Goal: Task Accomplishment & Management: Manage account settings

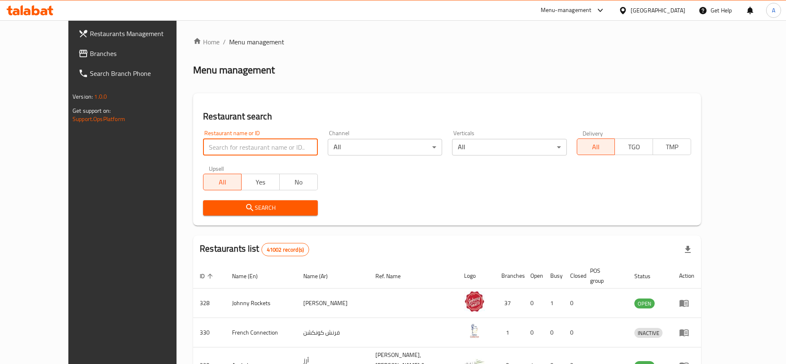
click at [244, 140] on input "search" at bounding box center [260, 147] width 114 height 17
paste input "Qasr Hadramawt Restaurant"
type input "Qasr Hadramawt Restaurant"
click button "Search" at bounding box center [260, 207] width 114 height 15
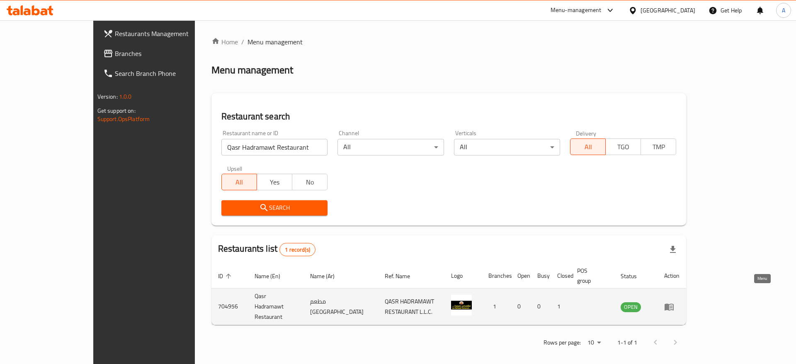
click at [674, 302] on icon "enhanced table" at bounding box center [669, 307] width 10 height 10
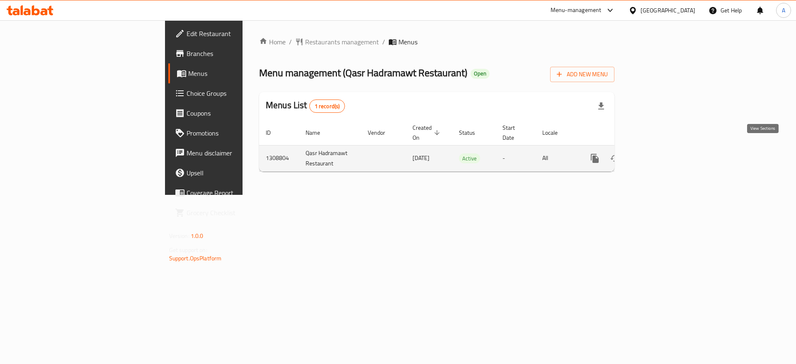
click at [659, 153] on icon "enhanced table" at bounding box center [654, 158] width 10 height 10
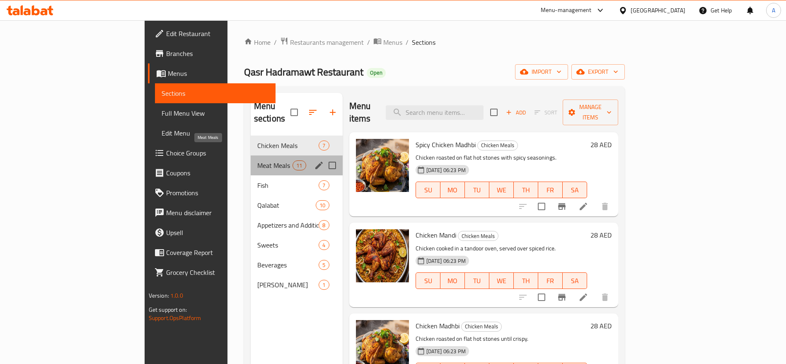
click at [257, 160] on span "Meat Meals" at bounding box center [274, 165] width 35 height 10
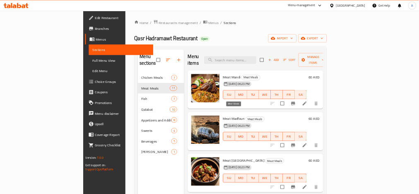
scroll to position [62, 0]
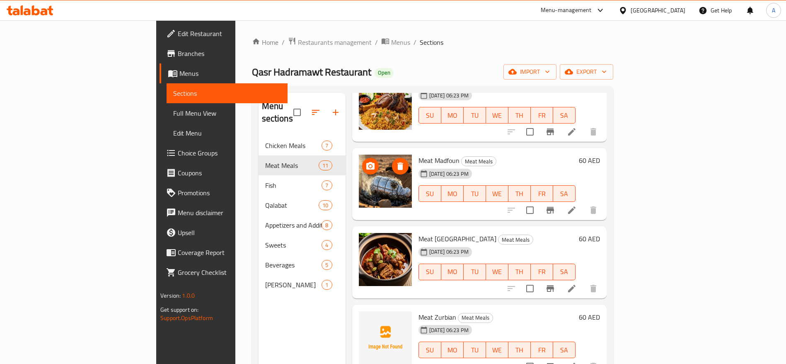
click at [359, 170] on img at bounding box center [385, 181] width 53 height 53
click at [583, 203] on li at bounding box center [571, 210] width 23 height 15
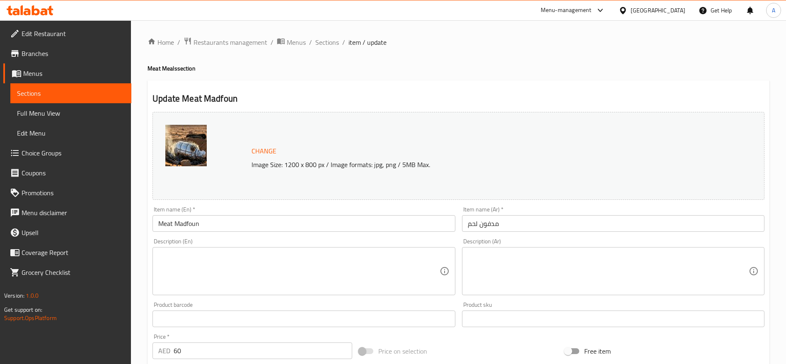
click at [173, 138] on img at bounding box center [185, 145] width 41 height 41
click at [86, 92] on span "Sections" at bounding box center [71, 93] width 108 height 10
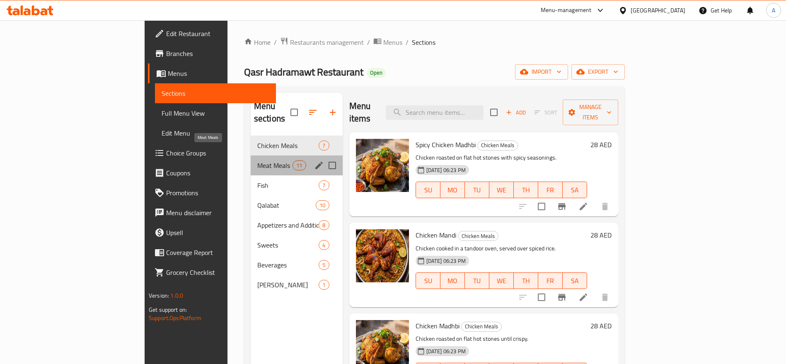
click at [257, 160] on span "Meat Meals" at bounding box center [274, 165] width 35 height 10
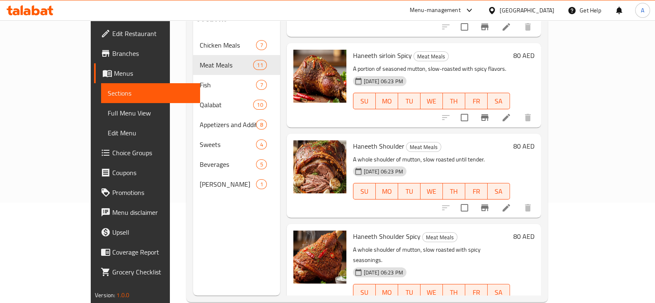
scroll to position [116, 0]
